Goal: Transaction & Acquisition: Purchase product/service

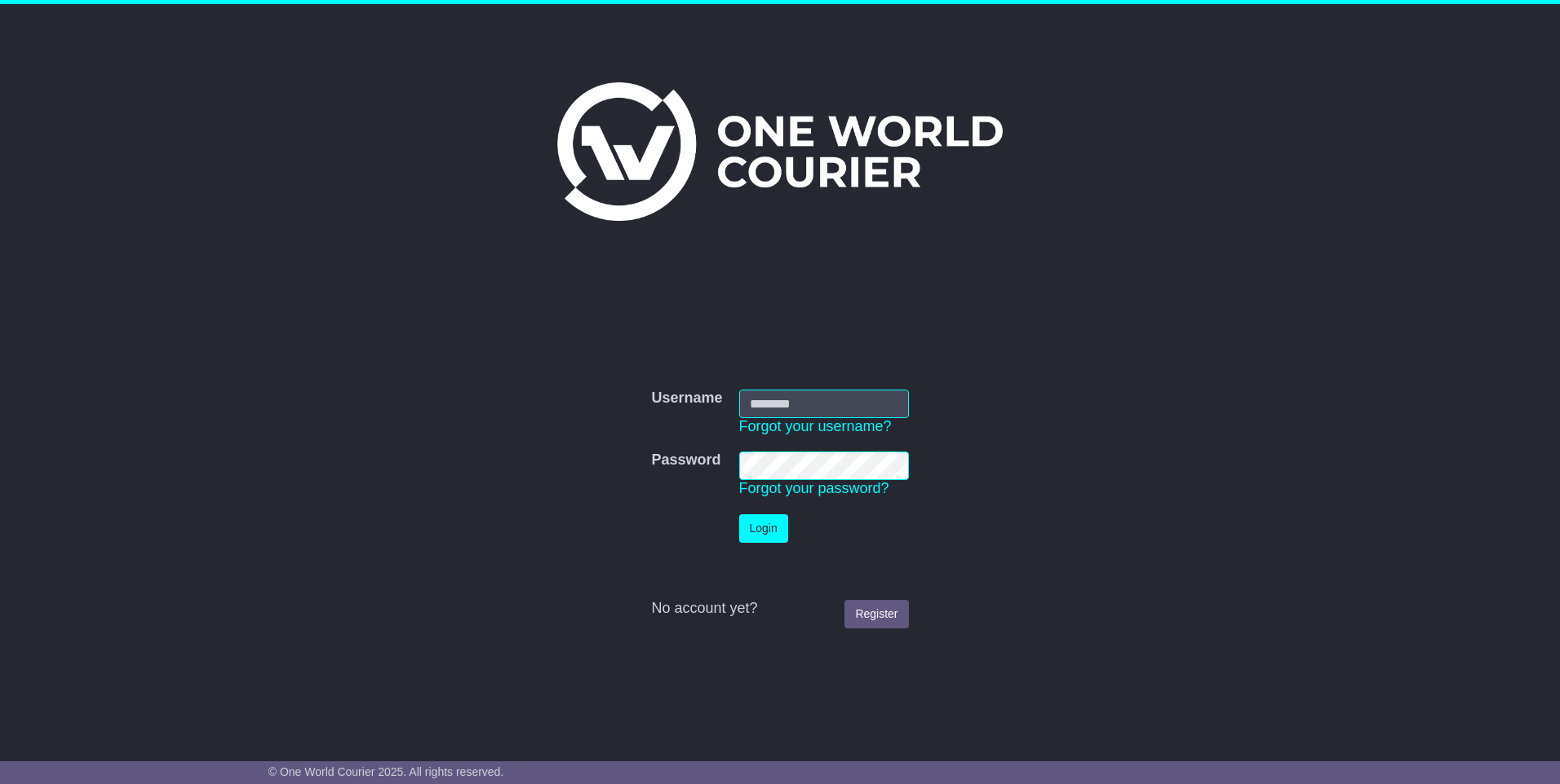
type input "**********"
click at [761, 525] on button "Login" at bounding box center [763, 529] width 49 height 29
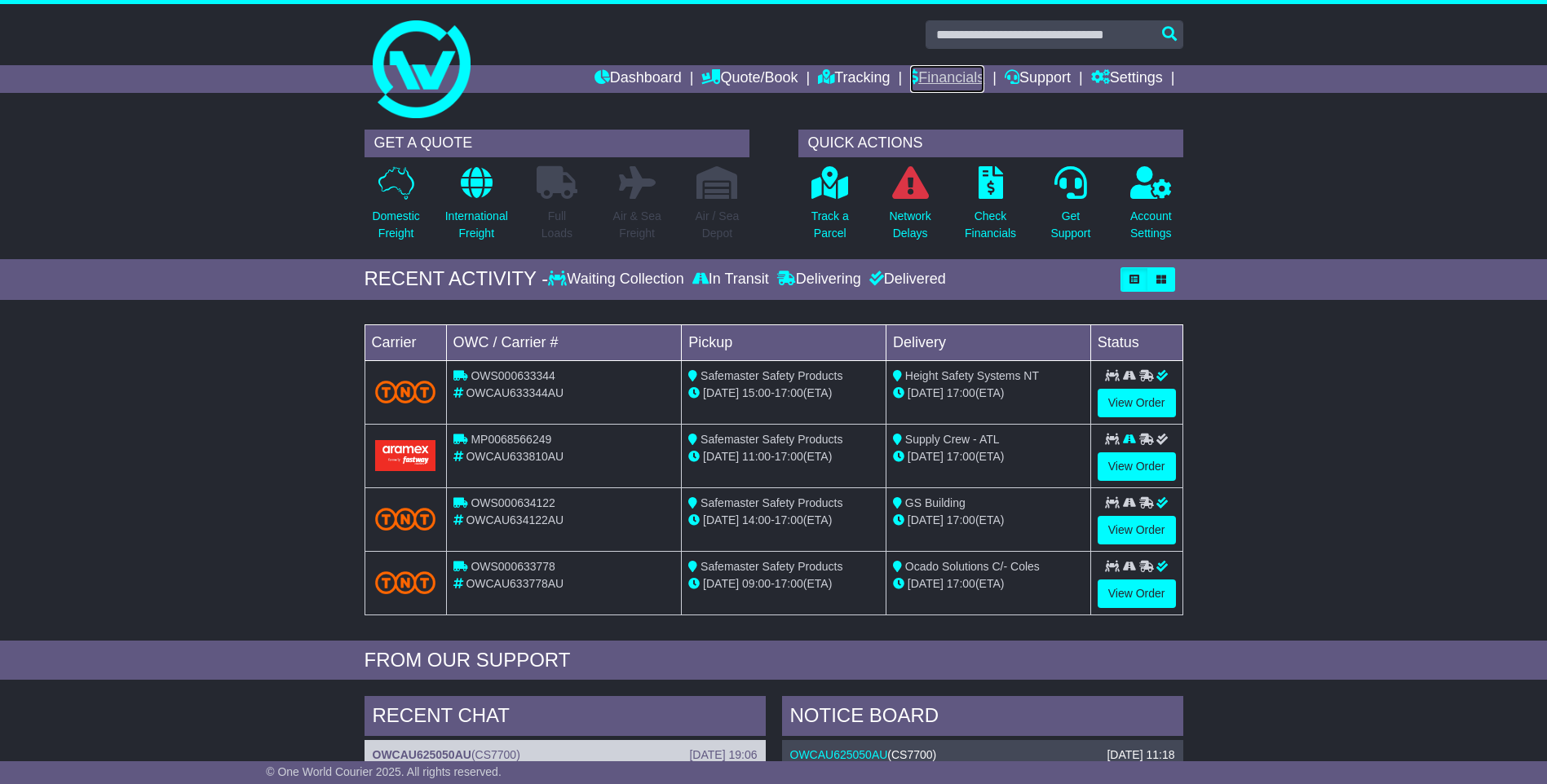
click at [939, 85] on link "Financials" at bounding box center [947, 79] width 74 height 28
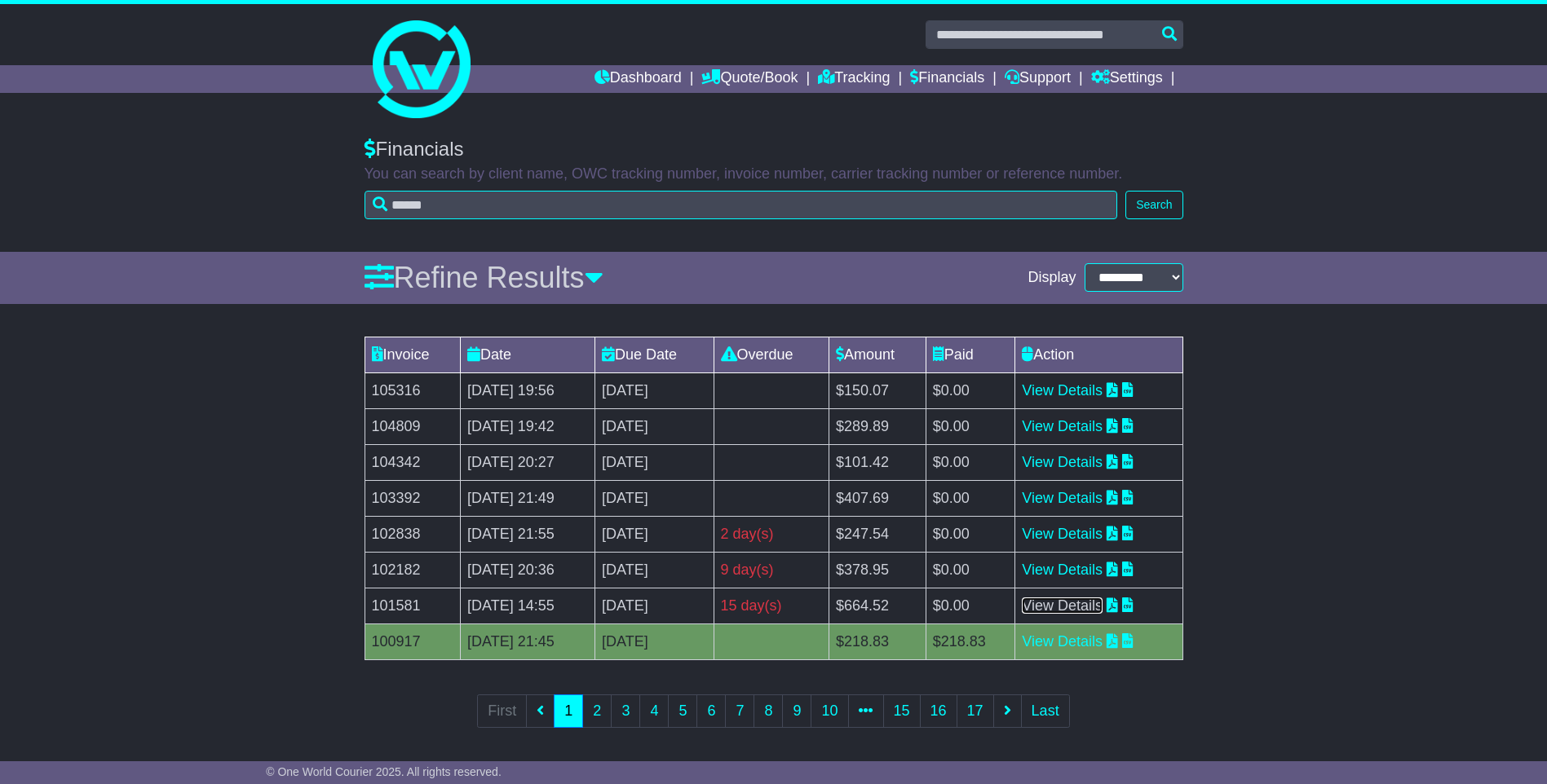
click at [1076, 608] on link "View Details" at bounding box center [1062, 605] width 81 height 16
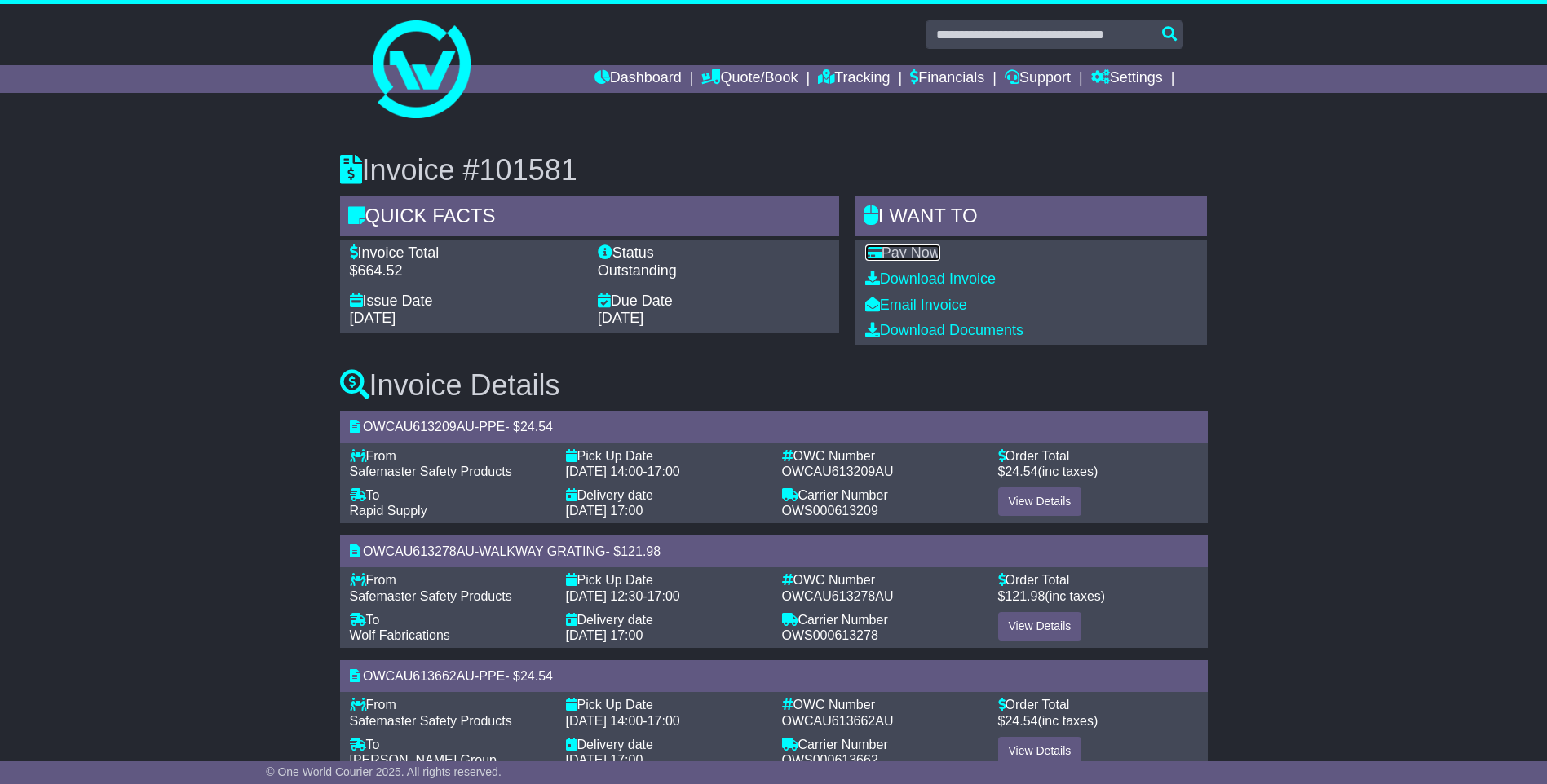
click at [917, 251] on link "Pay Now" at bounding box center [902, 252] width 75 height 16
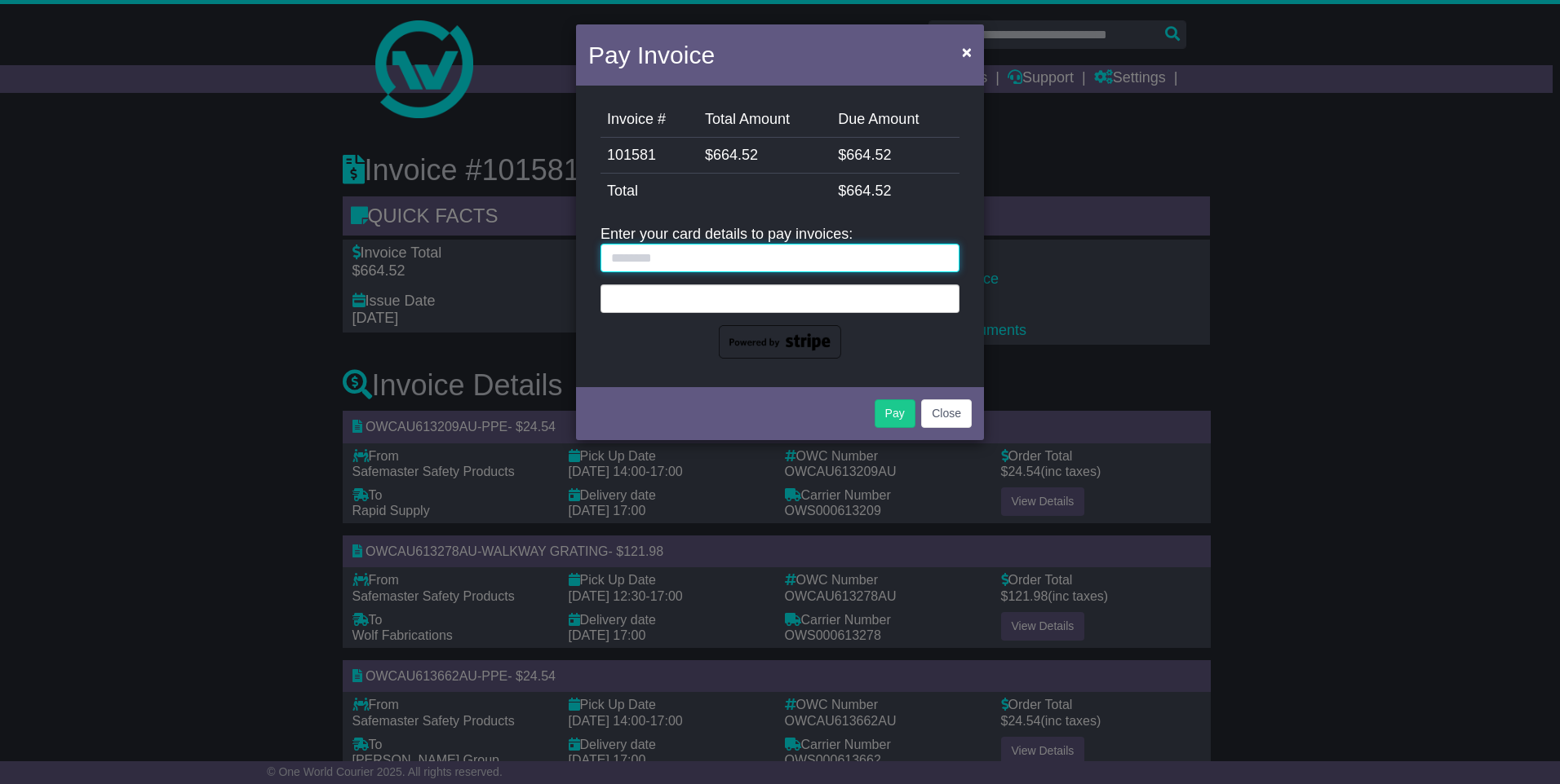
click at [711, 258] on input "text" at bounding box center [780, 257] width 359 height 29
click at [704, 254] on input "text" at bounding box center [780, 257] width 359 height 29
type input "**********"
click at [659, 305] on div at bounding box center [780, 298] width 359 height 29
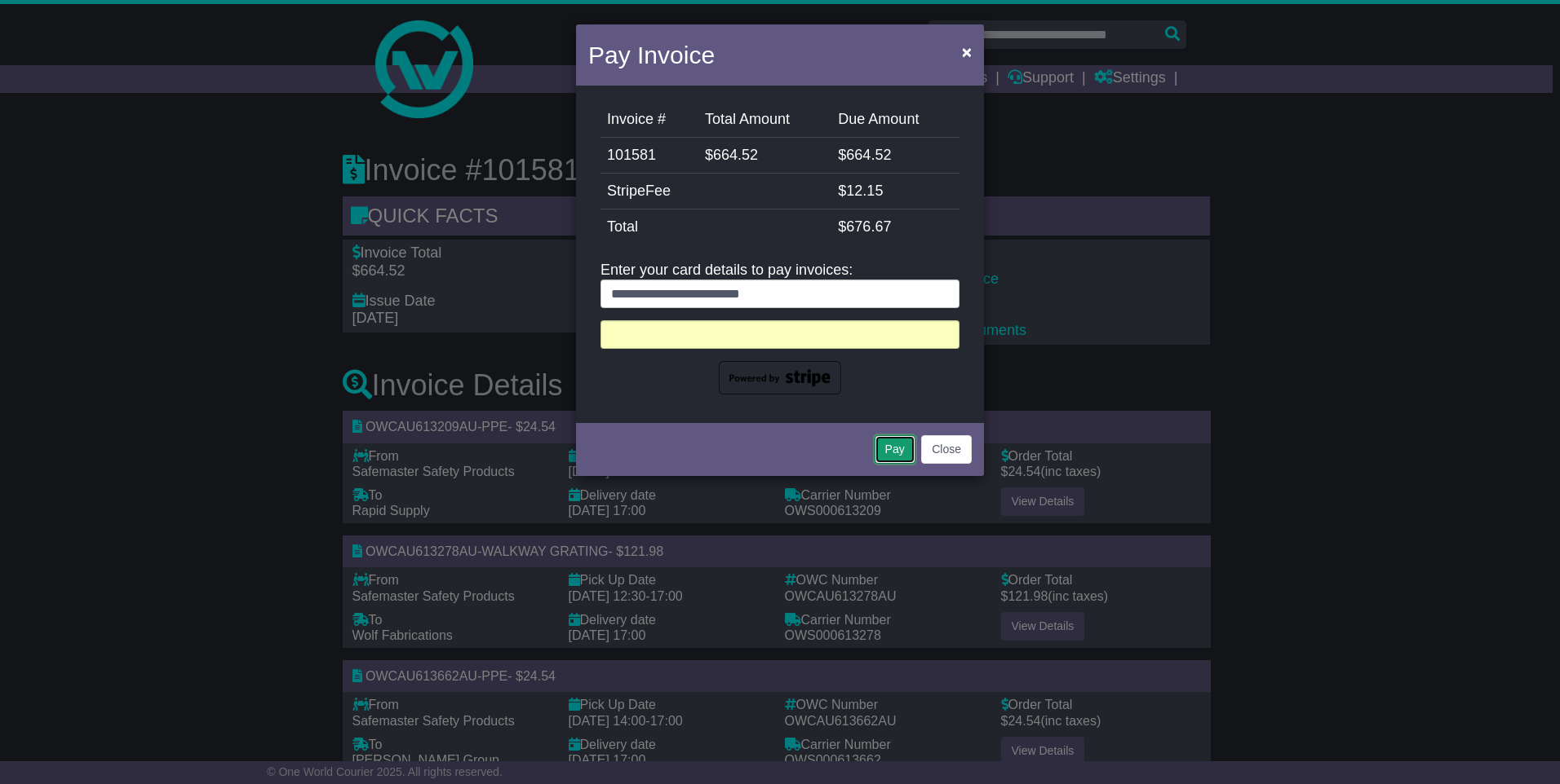
click at [896, 452] on button "Pay" at bounding box center [894, 449] width 41 height 29
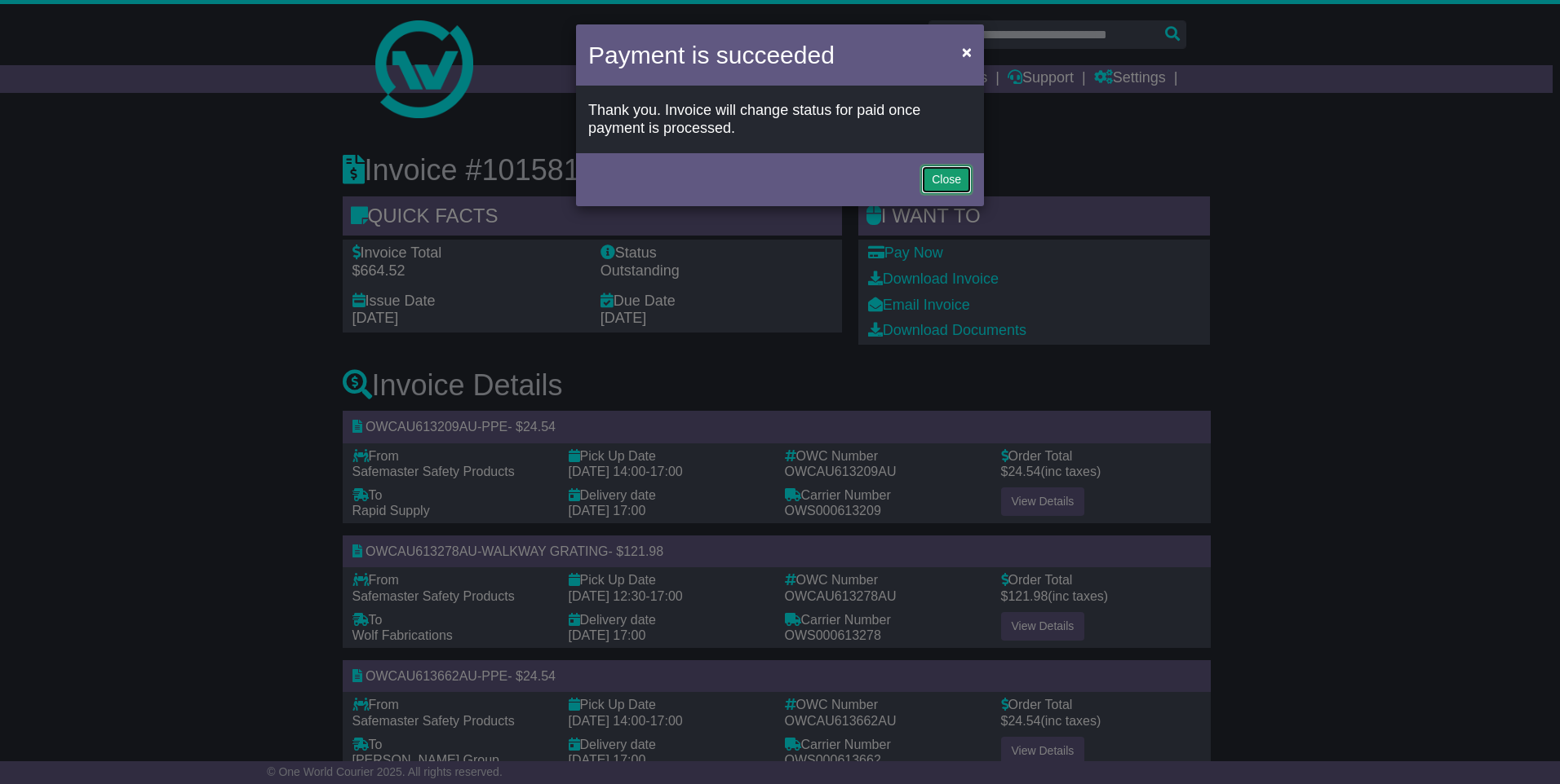
click at [938, 189] on button "Close" at bounding box center [946, 180] width 51 height 29
